Goal: Information Seeking & Learning: Understand process/instructions

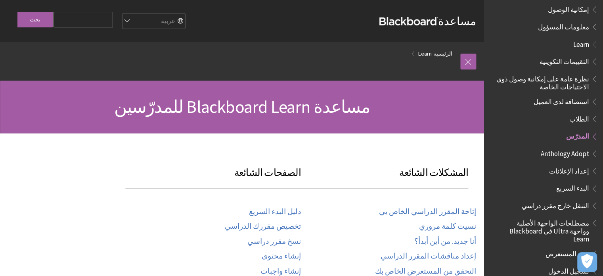
scroll to position [441, 0]
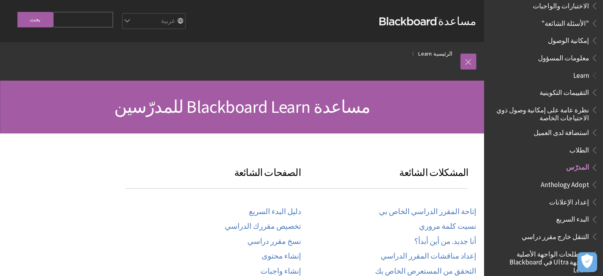
click at [157, 197] on div "الصفحات الشائعة دليل البدء السريع تخصيص مقررك الدراسي نسخ مقرر دراسي إنشاء محتو…" at bounding box center [213, 253] width 176 height 176
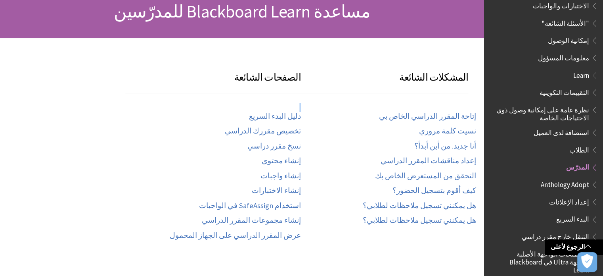
scroll to position [111, 0]
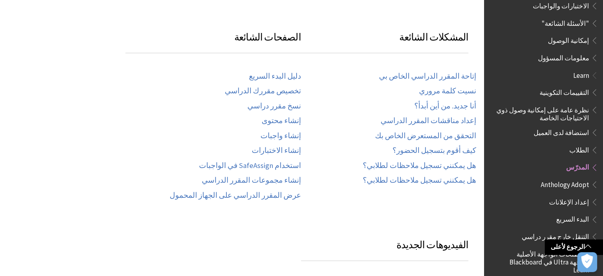
scroll to position [129, 0]
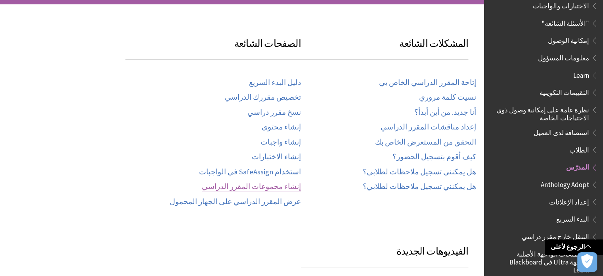
click at [291, 184] on link "إنشاء مجموعات المقرر الدراسي" at bounding box center [251, 186] width 99 height 9
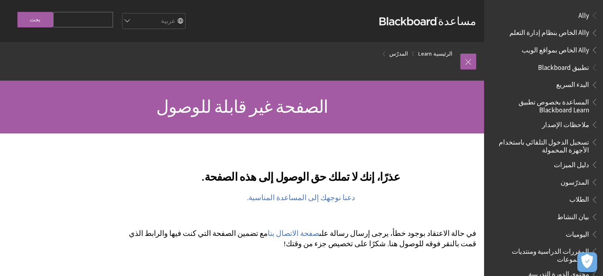
click at [21, 185] on div at bounding box center [242, 214] width 484 height 162
click at [294, 198] on link "دعنا نوجهك إلى المساعدة المناسبة." at bounding box center [301, 198] width 108 height 10
